Goal: Find specific page/section: Find specific page/section

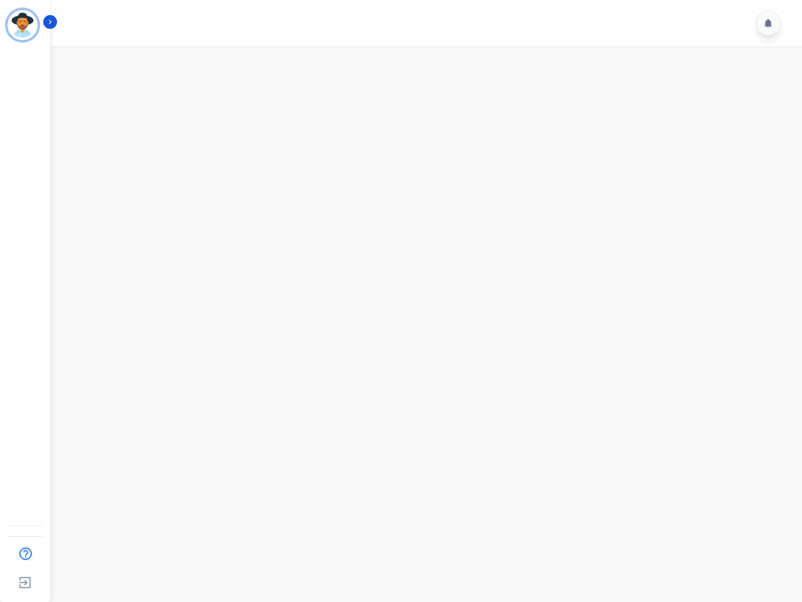
click at [23, 25] on img "Sidebar" at bounding box center [23, 25] width 30 height 30
click at [25, 553] on img "Sidebar" at bounding box center [25, 554] width 23 height 24
click at [25, 582] on img "Sidebar" at bounding box center [25, 582] width 23 height 24
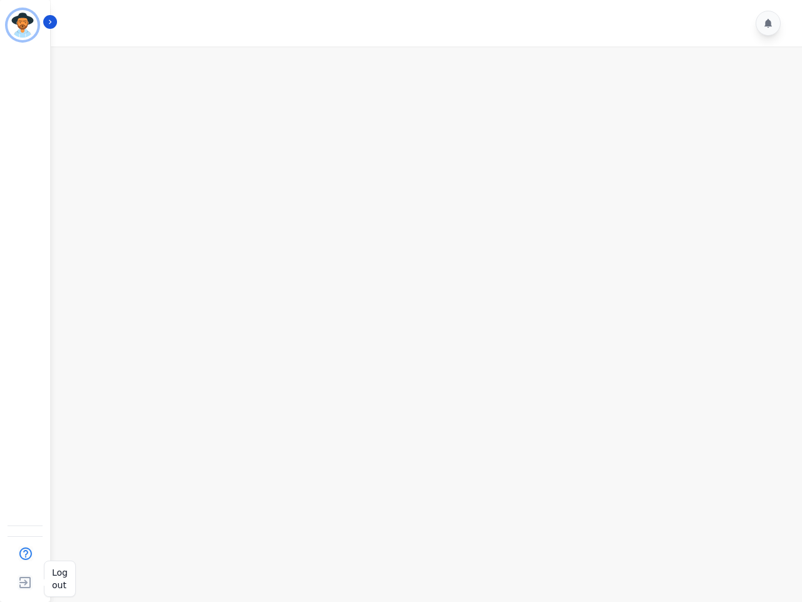
click at [25, 582] on img "Sidebar" at bounding box center [25, 582] width 23 height 24
click at [50, 22] on icon "Sidebar" at bounding box center [50, 22] width 9 height 9
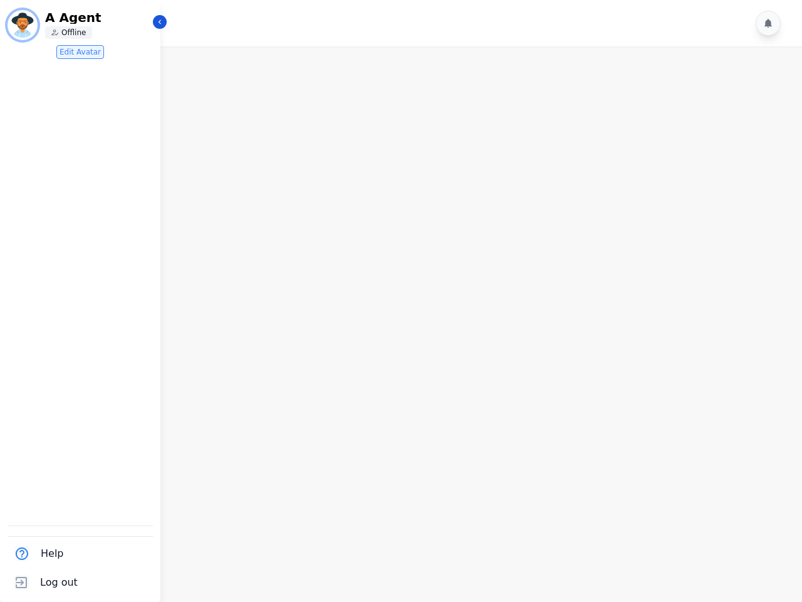
click at [768, 23] on icon at bounding box center [769, 23] width 8 height 9
